Goal: Navigation & Orientation: Find specific page/section

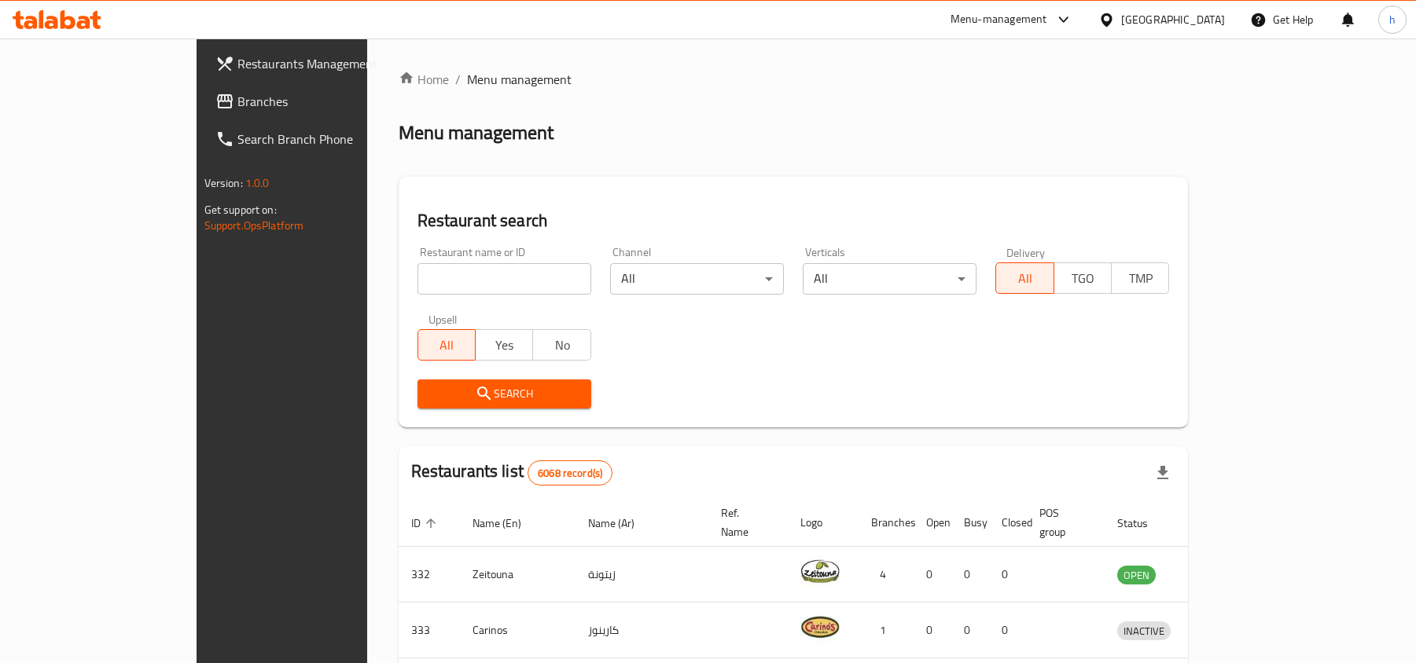
click at [1192, 27] on div "[GEOGRAPHIC_DATA]" at bounding box center [1173, 19] width 104 height 17
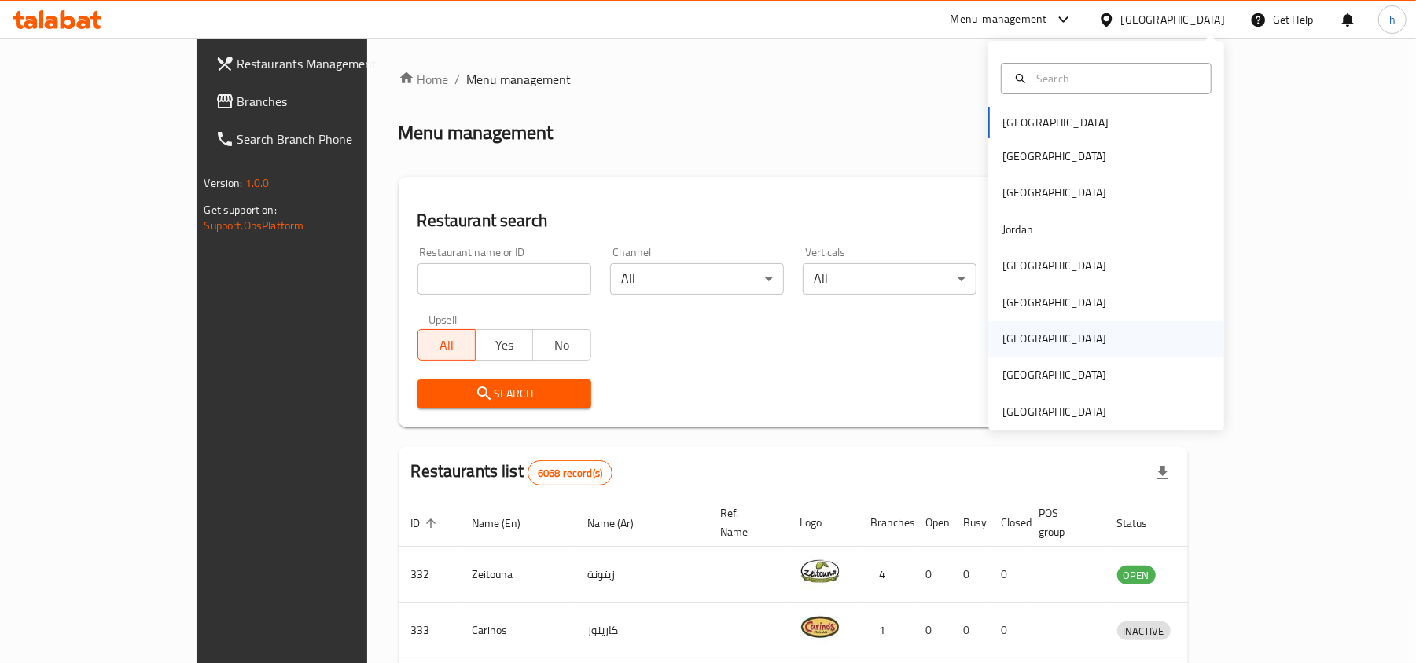
click at [1012, 340] on div "[GEOGRAPHIC_DATA]" at bounding box center [1054, 338] width 104 height 17
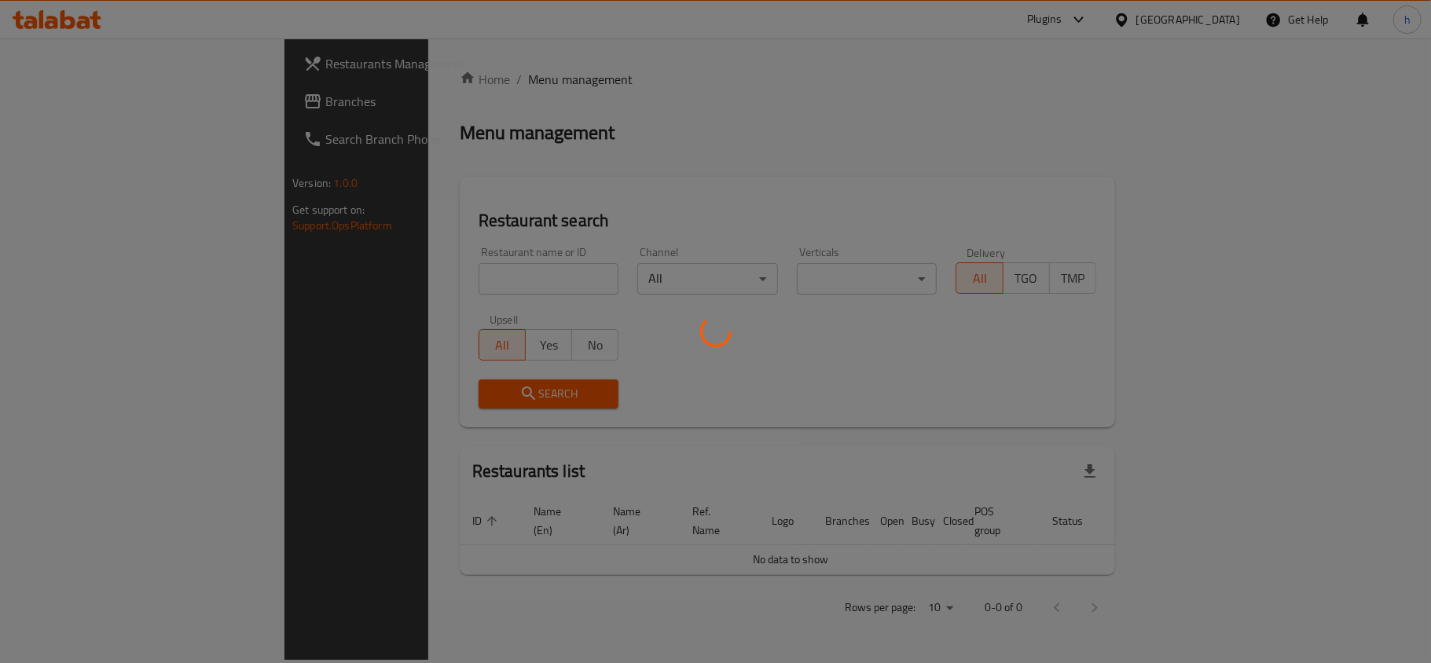
click at [846, 156] on div at bounding box center [715, 331] width 1431 height 663
drag, startPoint x: 846, startPoint y: 156, endPoint x: 720, endPoint y: 112, distance: 133.2
click at [720, 112] on div at bounding box center [715, 331] width 1431 height 663
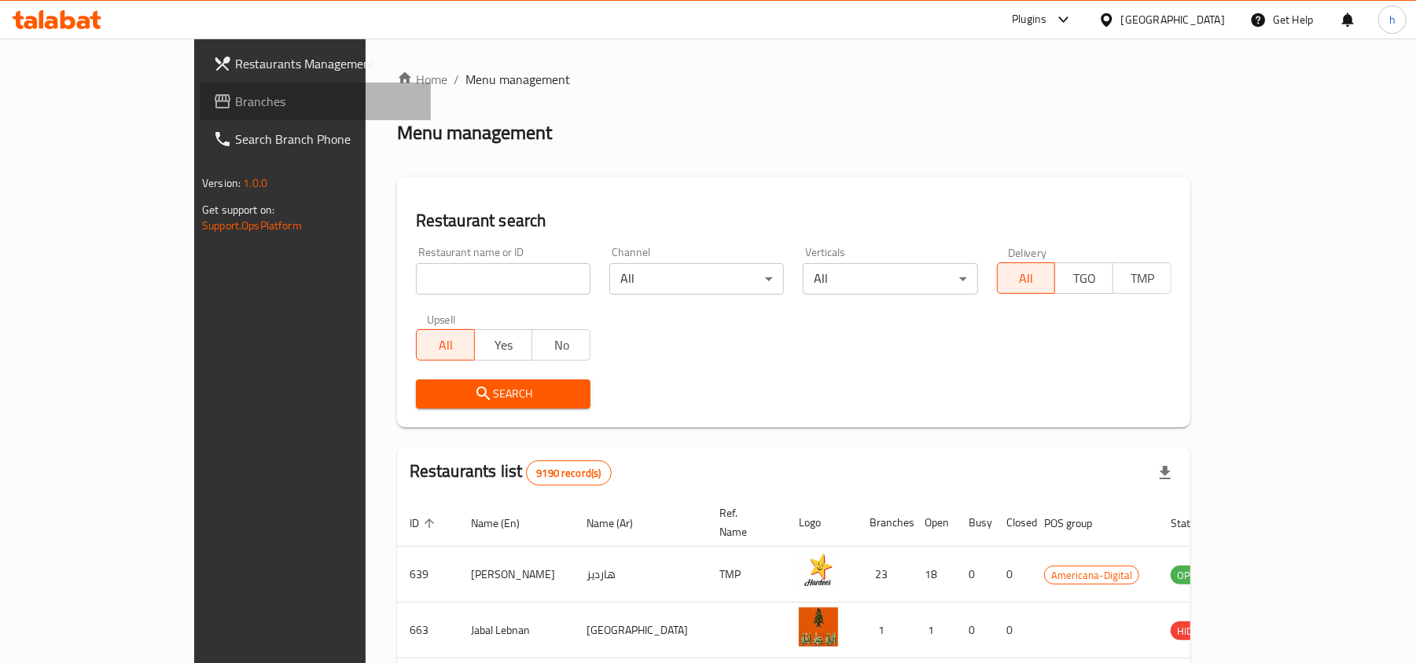
drag, startPoint x: 58, startPoint y: 108, endPoint x: 80, endPoint y: 67, distance: 47.1
click at [235, 108] on span "Branches" at bounding box center [326, 101] width 183 height 19
